Goal: Task Accomplishment & Management: Manage account settings

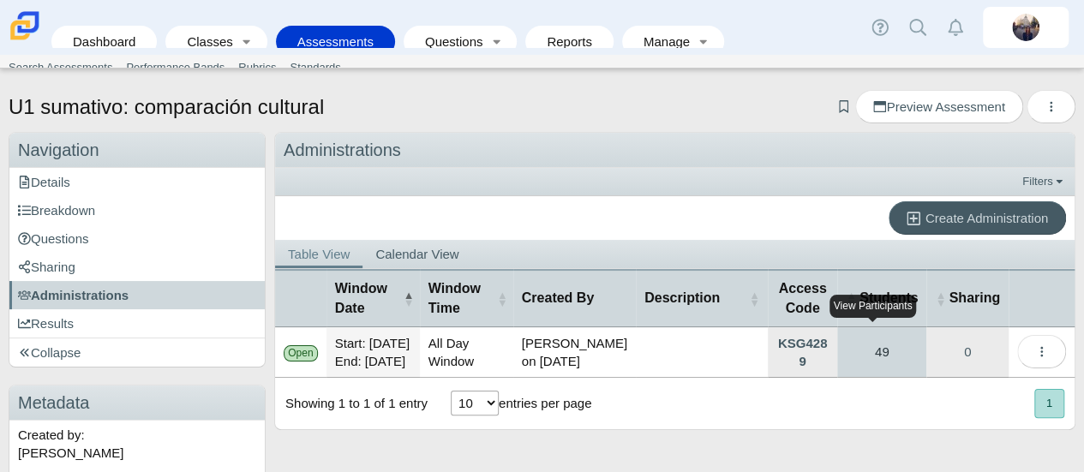
click at [895, 364] on link "49" at bounding box center [881, 352] width 89 height 50
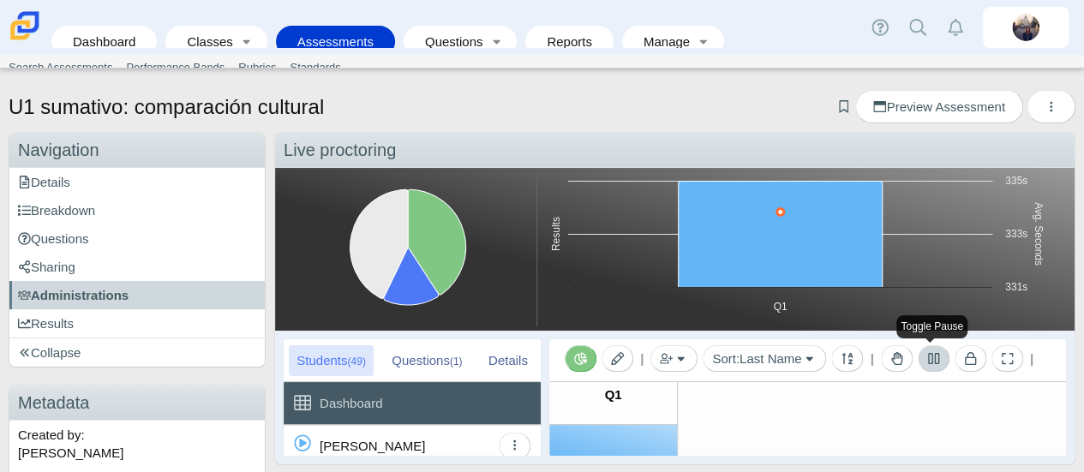
click at [927, 359] on icon at bounding box center [933, 358] width 13 height 13
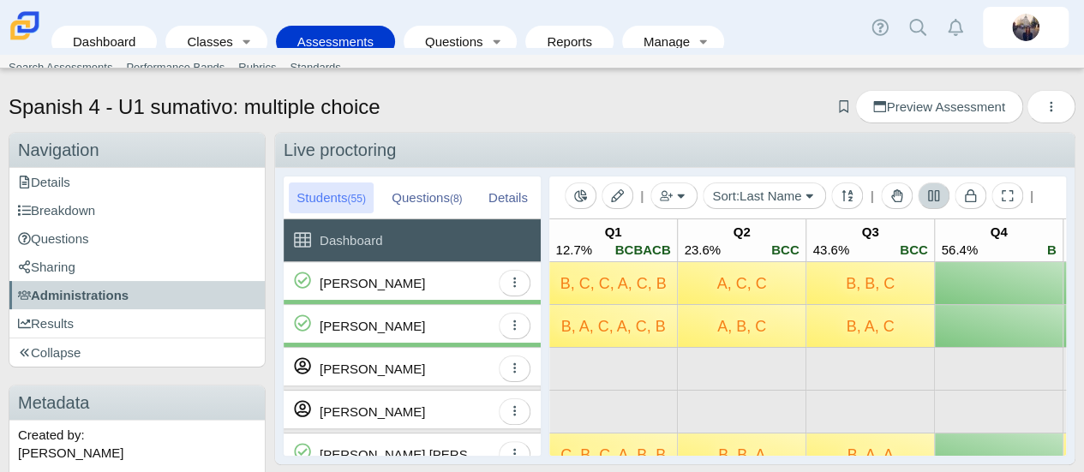
click at [927, 199] on icon at bounding box center [933, 195] width 13 height 13
